Goal: Task Accomplishment & Management: Manage account settings

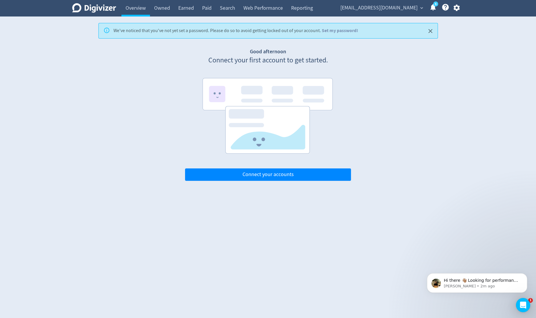
click at [457, 11] on icon "button" at bounding box center [456, 8] width 8 height 8
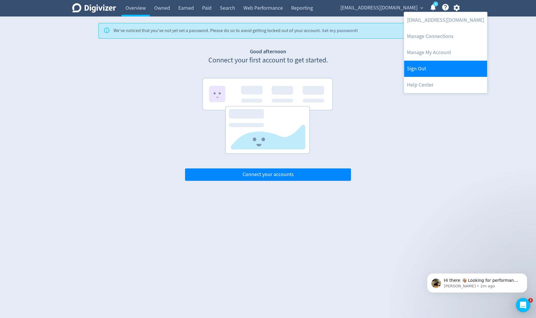
click at [430, 64] on link "Sign Out" at bounding box center [445, 69] width 83 height 16
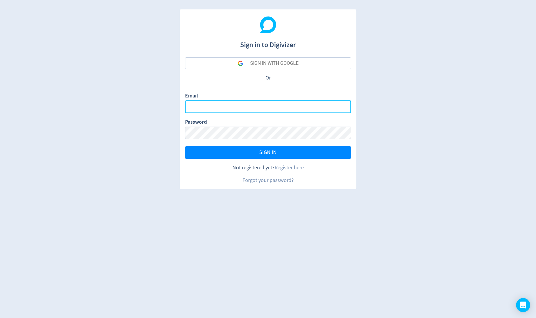
type input "[PERSON_NAME][EMAIL_ADDRESS][PERSON_NAME][DOMAIN_NAME]"
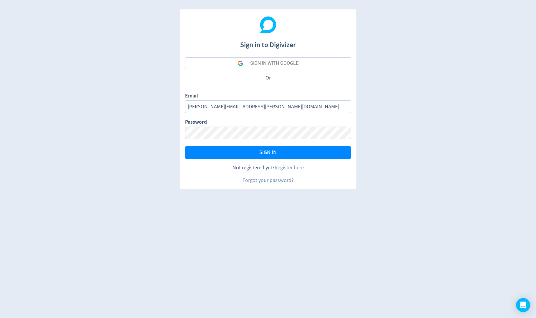
click at [298, 62] on button "SIGN IN WITH GOOGLE" at bounding box center [268, 63] width 166 height 12
